Goal: Task Accomplishment & Management: Complete application form

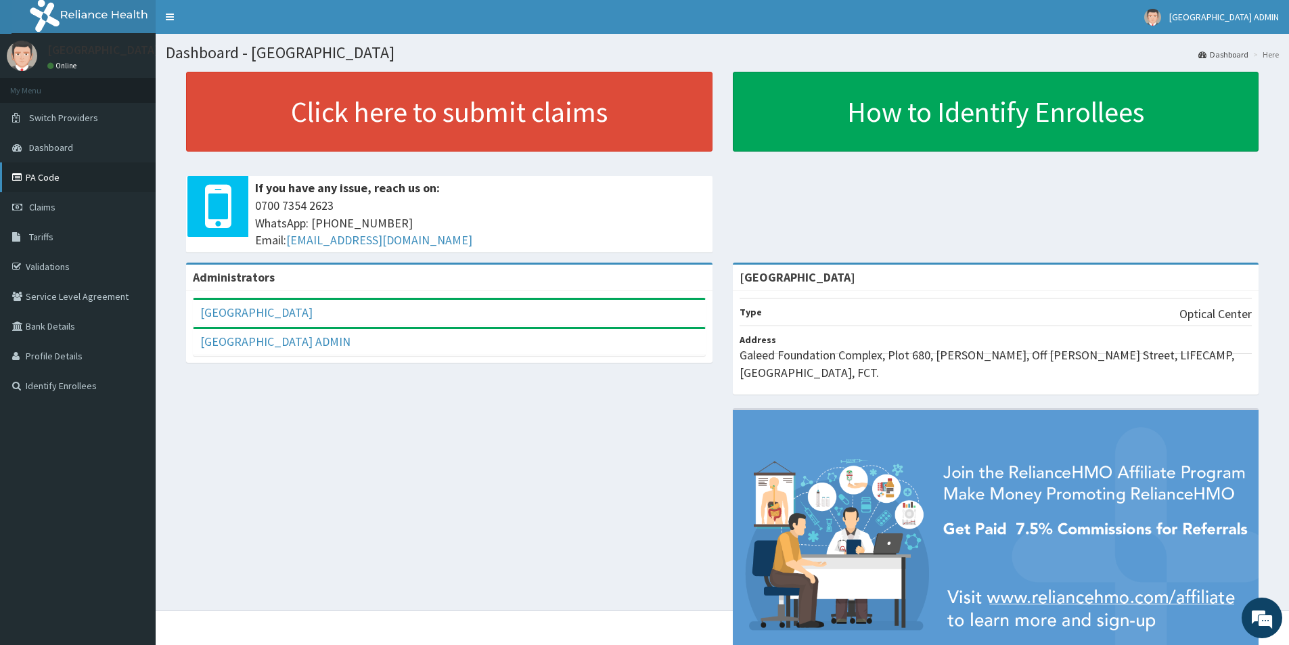
click at [64, 182] on link "PA Code" at bounding box center [78, 177] width 156 height 30
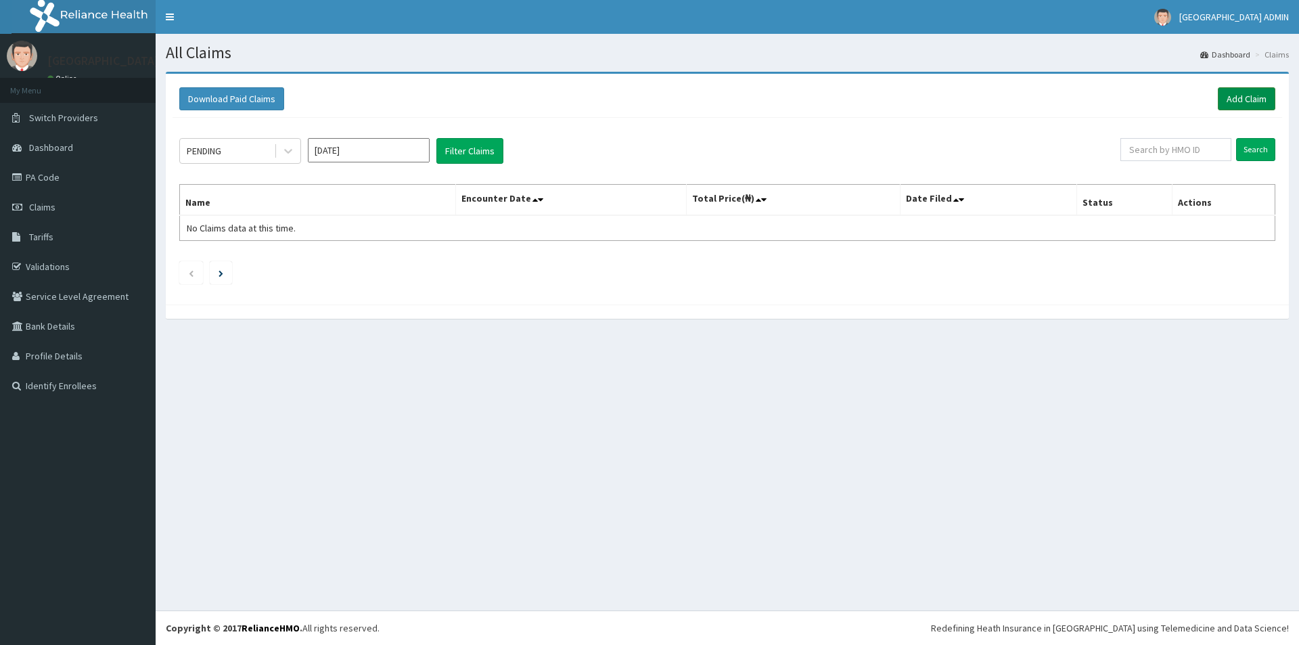
click at [1235, 97] on link "Add Claim" at bounding box center [1247, 98] width 58 height 23
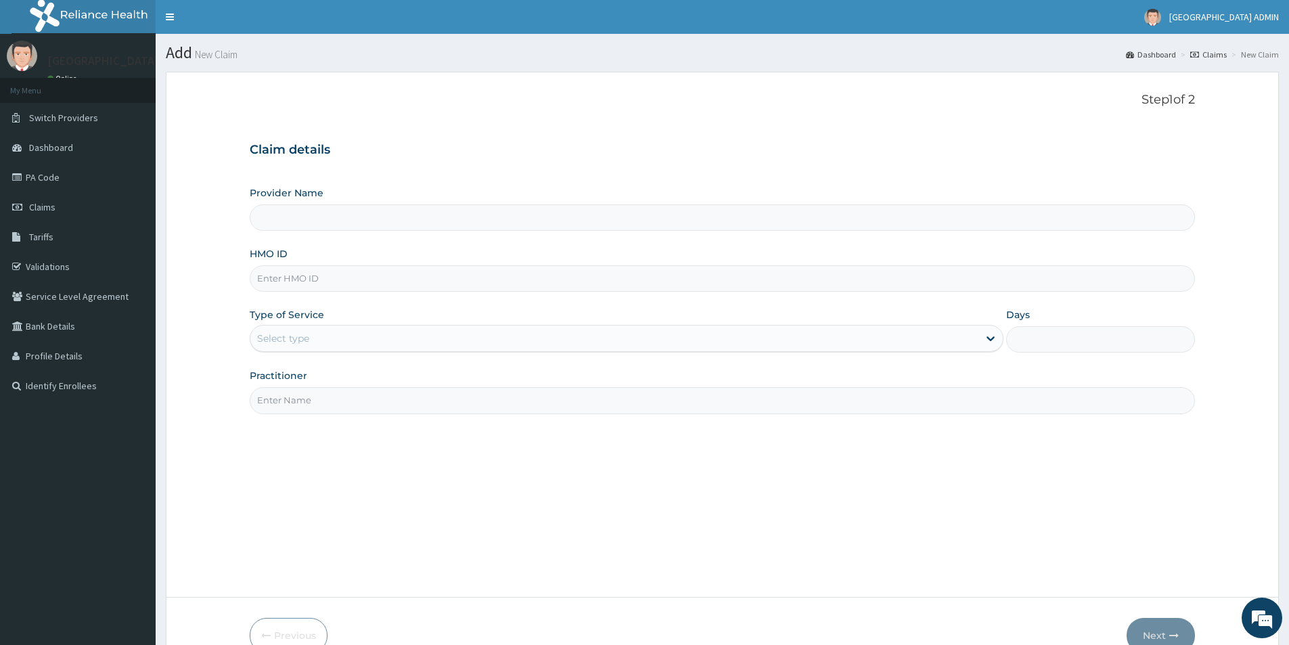
click at [447, 213] on input "Provider Name" at bounding box center [722, 217] width 945 height 26
click at [434, 292] on div "Provider Name HMO ID Type of Service Select type Days Practitioner" at bounding box center [722, 299] width 945 height 227
click at [418, 213] on input "Provider Name" at bounding box center [722, 217] width 945 height 26
type input "ROYAL EYE HOSPITAL"
click at [422, 281] on input "HMO ID" at bounding box center [722, 278] width 945 height 26
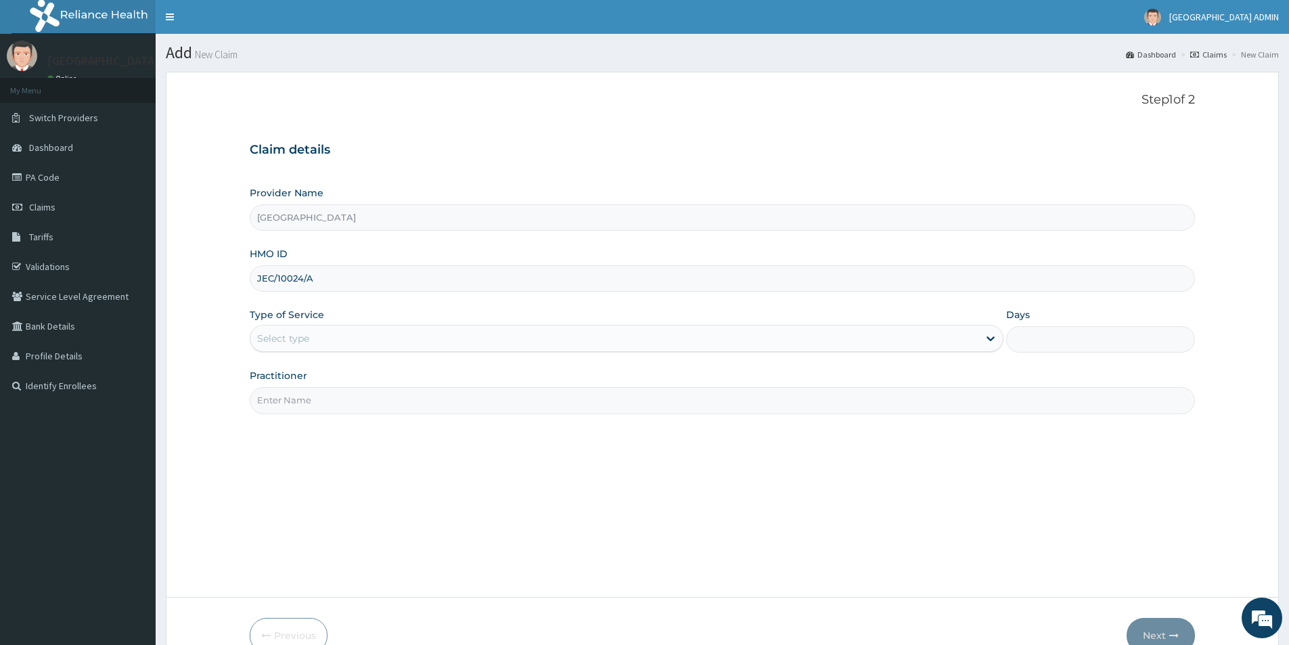
type input "JEC/10024/A"
click at [431, 344] on div "Select type" at bounding box center [614, 338] width 728 height 22
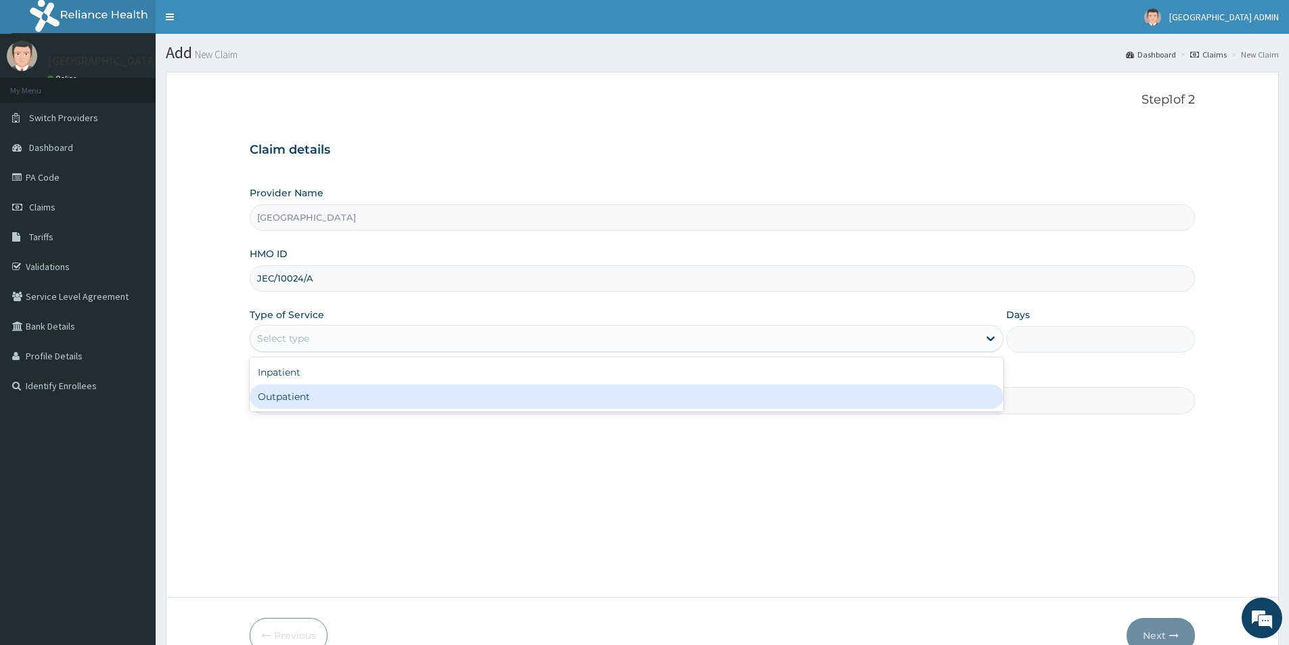
click at [437, 392] on div "Outpatient" at bounding box center [627, 396] width 754 height 24
type input "1"
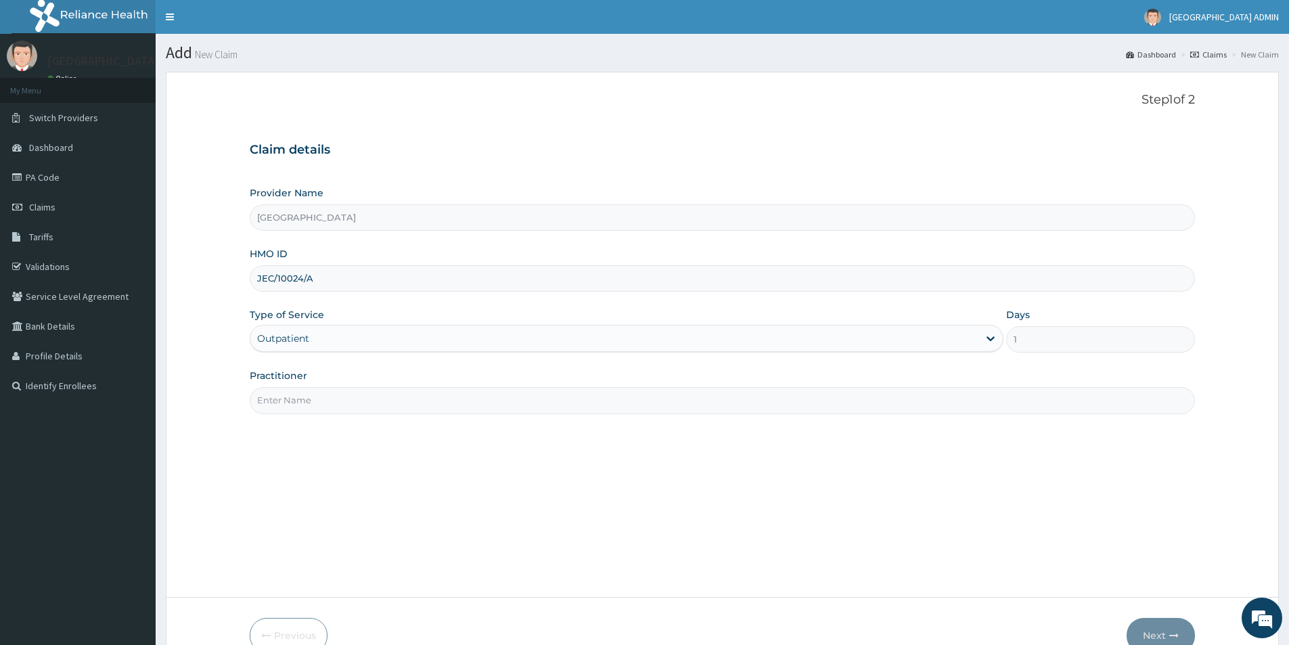
click at [436, 394] on input "Practitioner" at bounding box center [722, 400] width 945 height 26
type input "DR CHARLES"
click at [1169, 629] on button "Next" at bounding box center [1161, 635] width 68 height 35
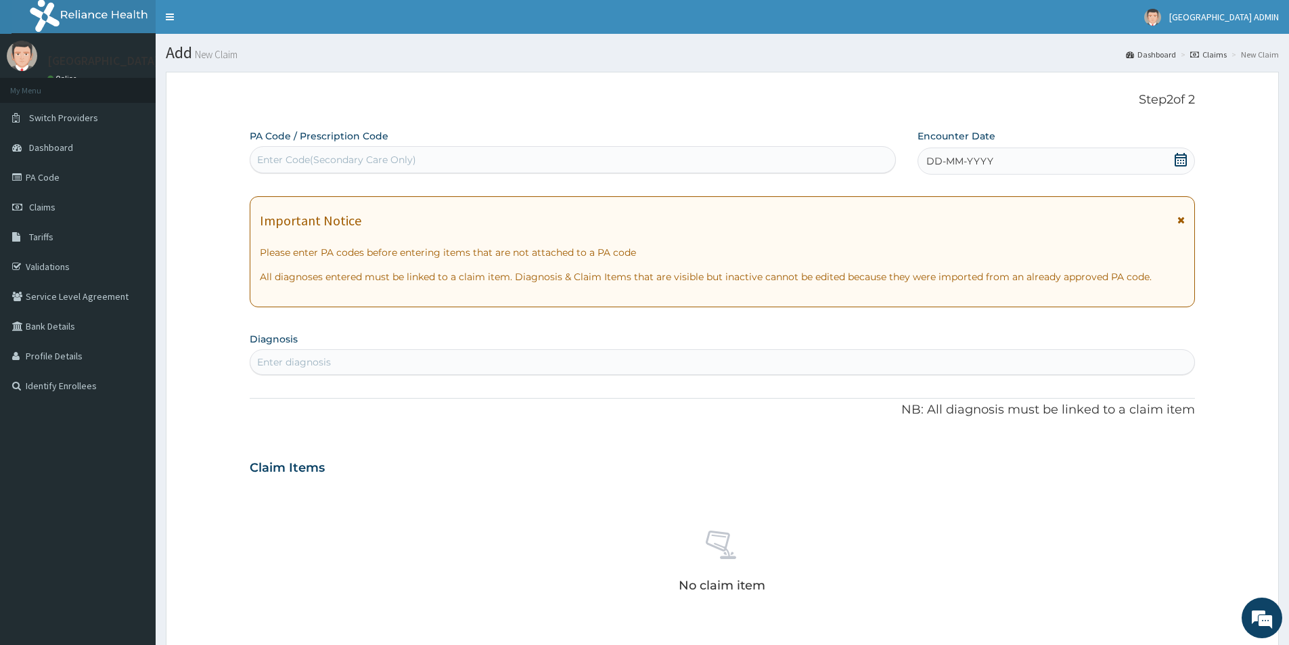
click at [595, 164] on div "Enter Code(Secondary Care Only)" at bounding box center [572, 160] width 645 height 22
drag, startPoint x: 596, startPoint y: 155, endPoint x: 526, endPoint y: 152, distance: 70.4
click at [526, 152] on div "Enter Code(Secondary Care Only)" at bounding box center [572, 160] width 645 height 22
paste input "PA/F1268B"
type input "PA/F1268B"
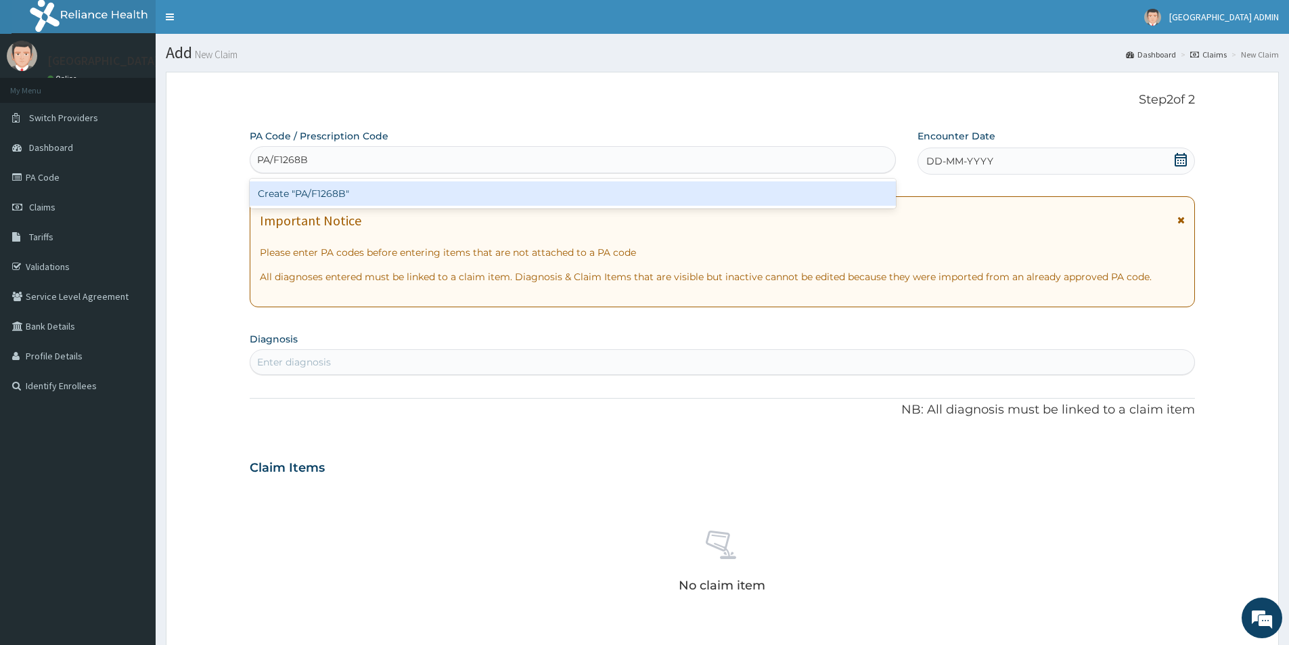
click at [468, 195] on div "Create "PA/F1268B"" at bounding box center [573, 193] width 646 height 24
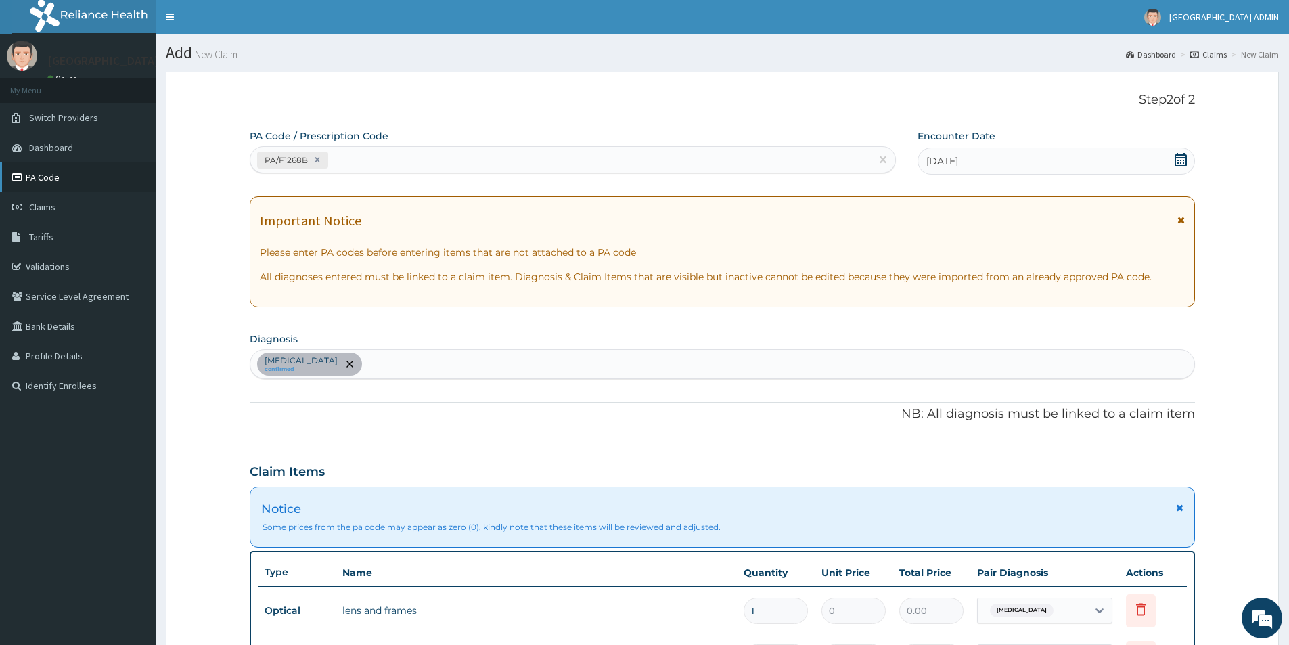
click at [39, 177] on link "PA Code" at bounding box center [78, 177] width 156 height 30
click at [814, 82] on form "Step 2 of 2 PA Code / Prescription Code PA/F1268B Encounter Date 16-09-2025 Imp…" at bounding box center [722, 563] width 1113 height 982
